Goal: Task Accomplishment & Management: Use online tool/utility

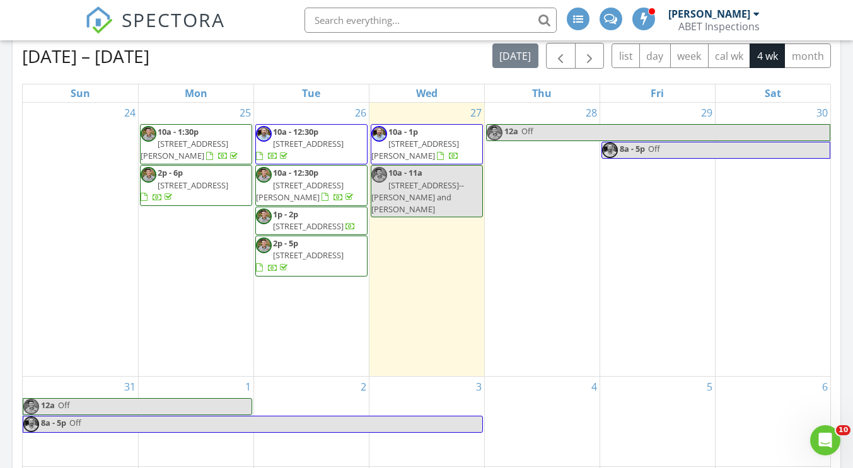
scroll to position [1072, 872]
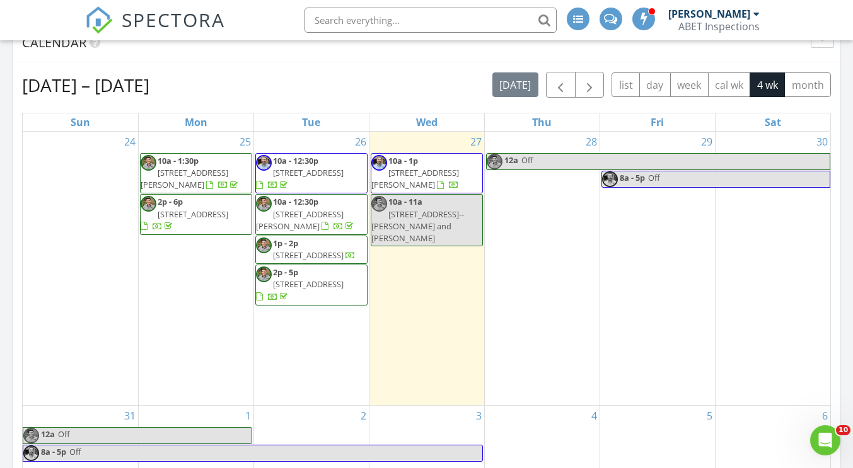
scroll to position [599, 0]
